Goal: Task Accomplishment & Management: Manage account settings

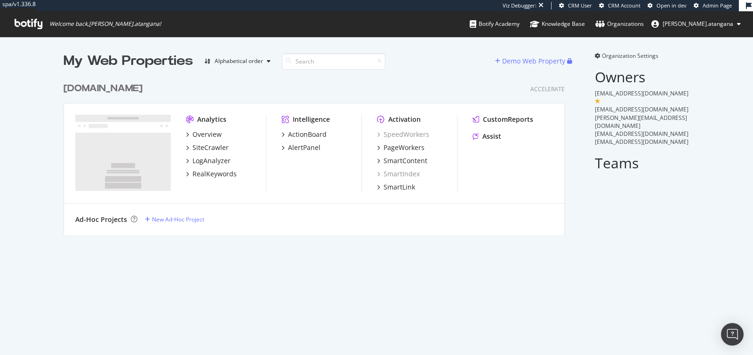
scroll to position [157, 501]
click at [203, 143] on div "SiteCrawler" at bounding box center [210, 147] width 36 height 9
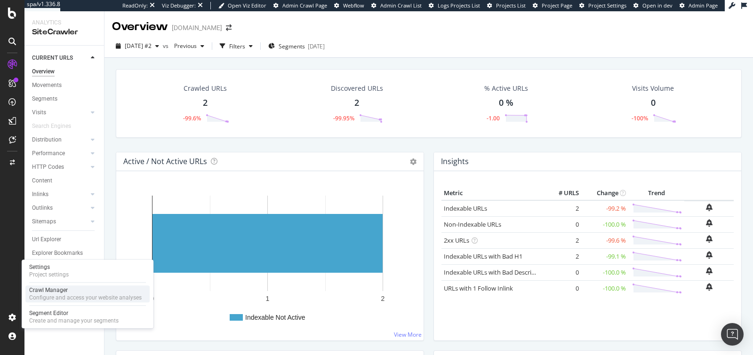
click at [51, 298] on div "Configure and access your website analyses" at bounding box center [85, 298] width 112 height 8
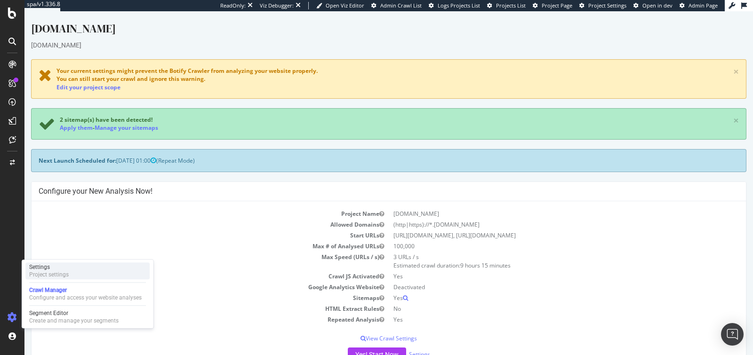
click at [92, 276] on div "Settings Project settings" at bounding box center [87, 271] width 124 height 17
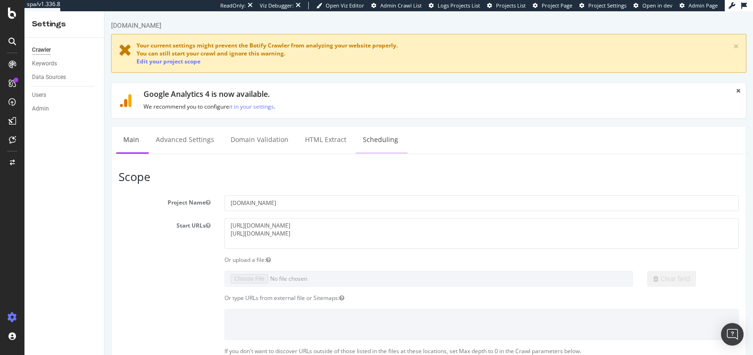
click at [357, 136] on link "Scheduling" at bounding box center [380, 140] width 49 height 26
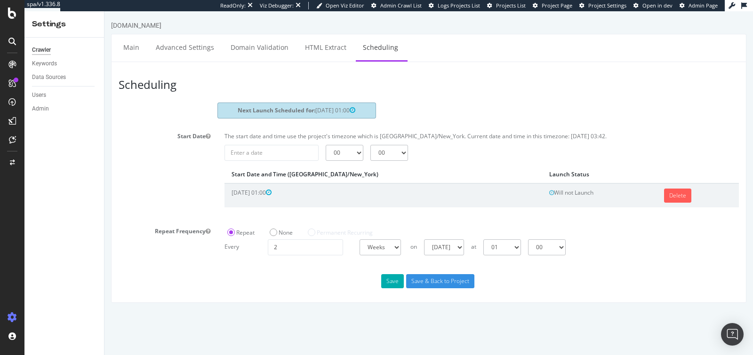
click at [542, 192] on td "Will not Launch" at bounding box center [599, 196] width 115 height 24
click at [542, 193] on td "Will not Launch" at bounding box center [599, 196] width 115 height 24
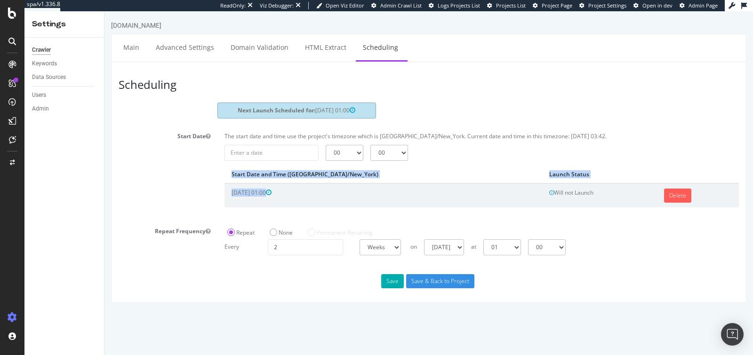
click at [542, 196] on td "Will not Launch" at bounding box center [599, 196] width 115 height 24
click at [61, 266] on div "Crawler Keywords Data Sources Users Admin" at bounding box center [64, 197] width 80 height 318
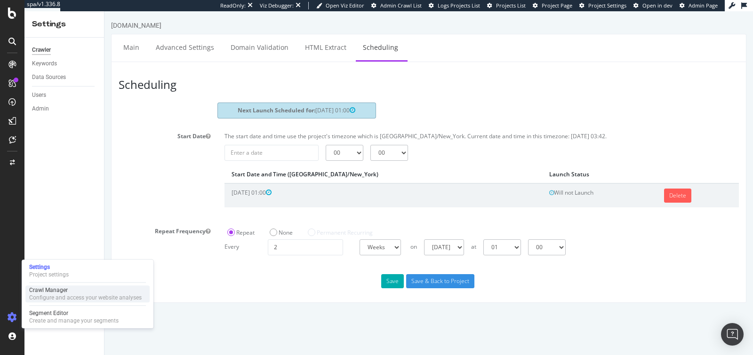
click at [50, 296] on div "Configure and access your website analyses" at bounding box center [85, 298] width 112 height 8
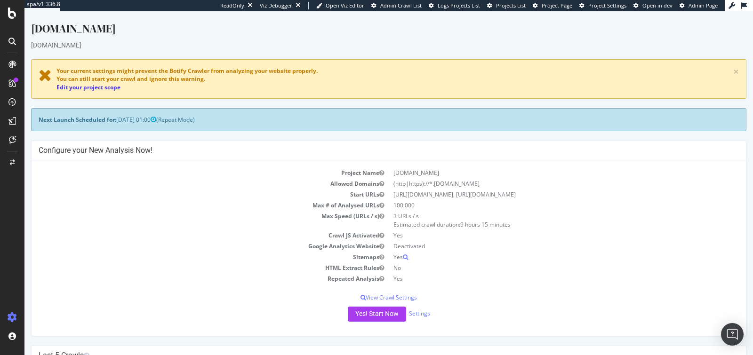
click at [104, 88] on link "Edit your project scope" at bounding box center [88, 87] width 64 height 8
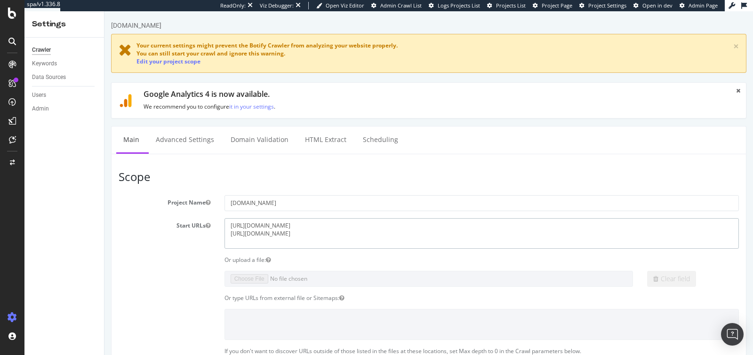
drag, startPoint x: 326, startPoint y: 235, endPoint x: 204, endPoint y: 232, distance: 121.9
click at [204, 232] on div "Start URLs https://www.d1.thewhitecompany.com/uk/ https://www.thewhitecompany.c…" at bounding box center [429, 233] width 634 height 31
click at [228, 228] on textarea "https://www.d1.thewhitecompany.com/uk/ https://www.thewhitecompany.com" at bounding box center [481, 233] width 514 height 31
click at [228, 226] on textarea "https://www.d1.thewhitecompany.com/uk/ https://www.thewhitecompany.com" at bounding box center [481, 233] width 514 height 31
click at [232, 224] on textarea "https://www.d1.thewhitecompany.com/uk/ https://www.thewhitecompany.com" at bounding box center [481, 233] width 514 height 31
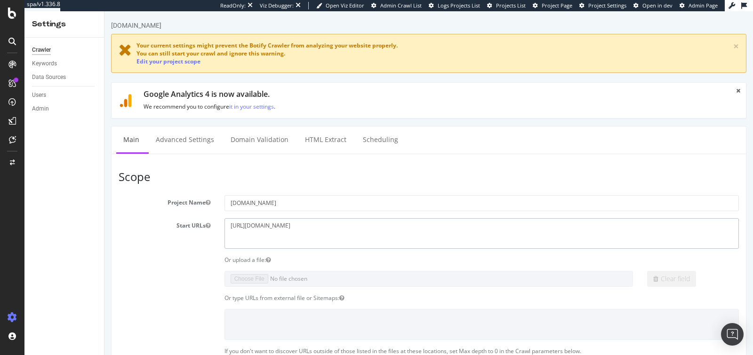
paste textarea "https://www.thewhitecompany.com"
type textarea "https://www.thewhitecompany.com https://www.d1.thewhitecompany.com/uk/"
click at [162, 240] on div "Start URLs https://www.d1.thewhitecompany.com/uk/ https://www.thewhitecompany.c…" at bounding box center [429, 233] width 634 height 31
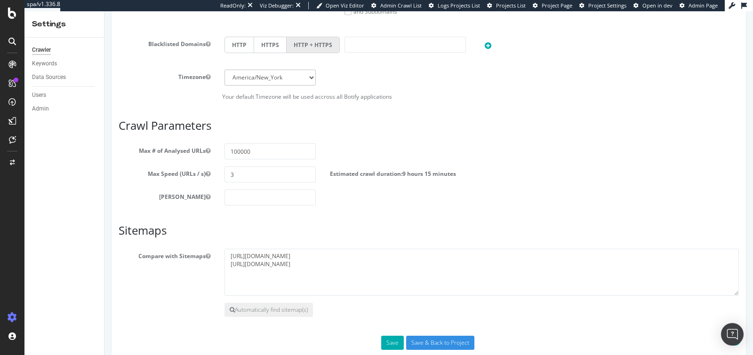
scroll to position [502, 0]
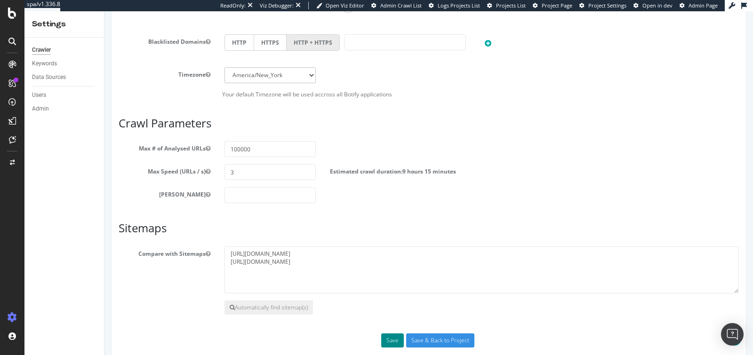
click at [391, 337] on button "Save" at bounding box center [392, 341] width 23 height 14
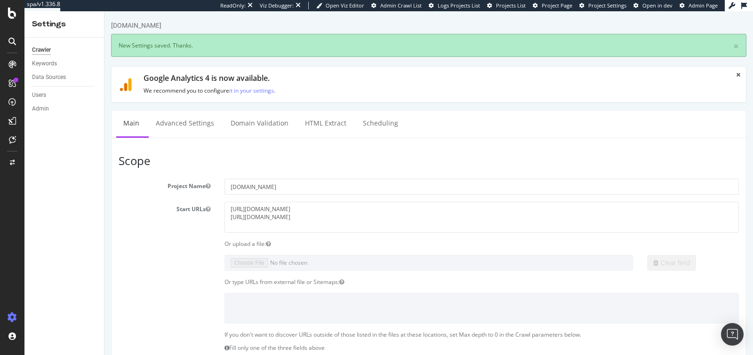
scroll to position [0, 0]
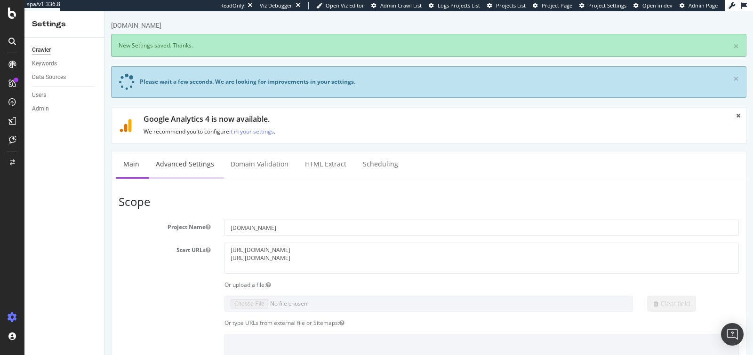
click at [181, 168] on link "Advanced Settings" at bounding box center [185, 165] width 72 height 26
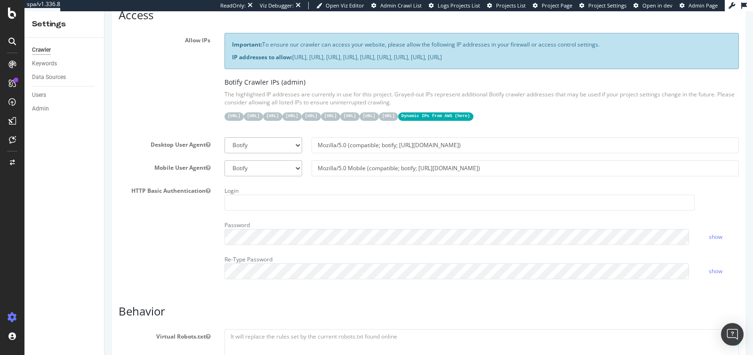
scroll to position [6, 0]
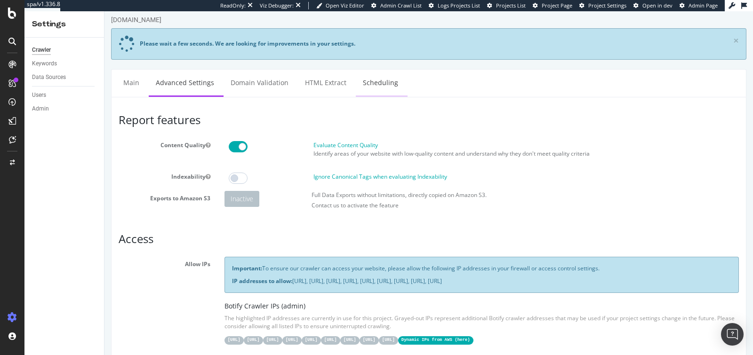
click at [377, 77] on link "Scheduling" at bounding box center [380, 83] width 49 height 26
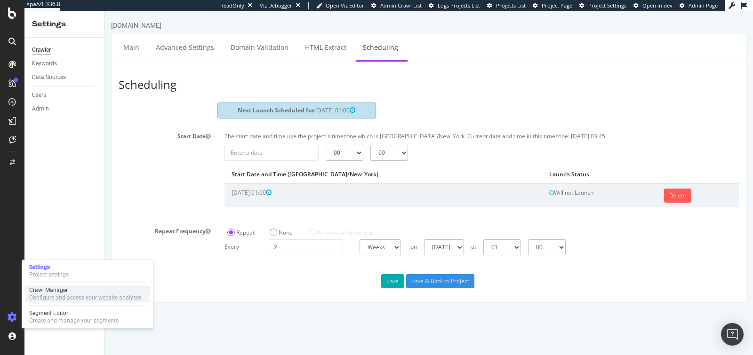
click at [37, 302] on div "Configure and access your website analyses" at bounding box center [85, 298] width 112 height 8
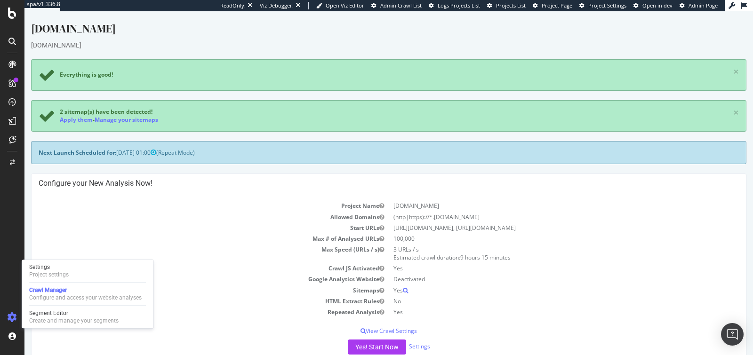
click at [199, 216] on td "Allowed Domains" at bounding box center [214, 217] width 350 height 11
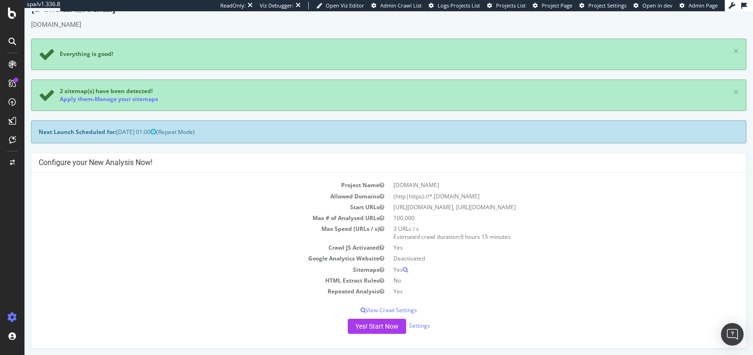
scroll to position [22, 0]
click at [348, 325] on button "Yes! Start Now" at bounding box center [377, 325] width 58 height 15
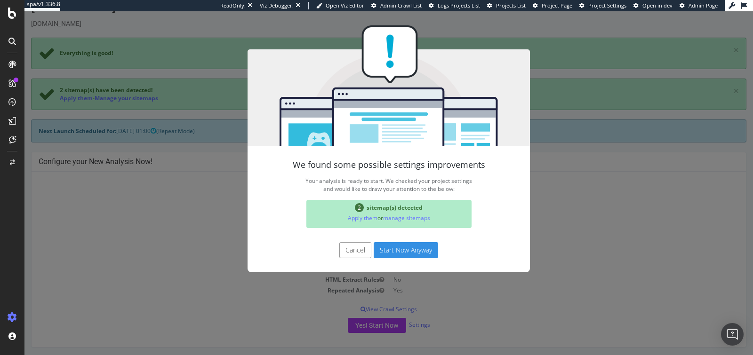
click at [386, 254] on button "Start Now Anyway" at bounding box center [406, 250] width 64 height 16
